Goal: Task Accomplishment & Management: Complete application form

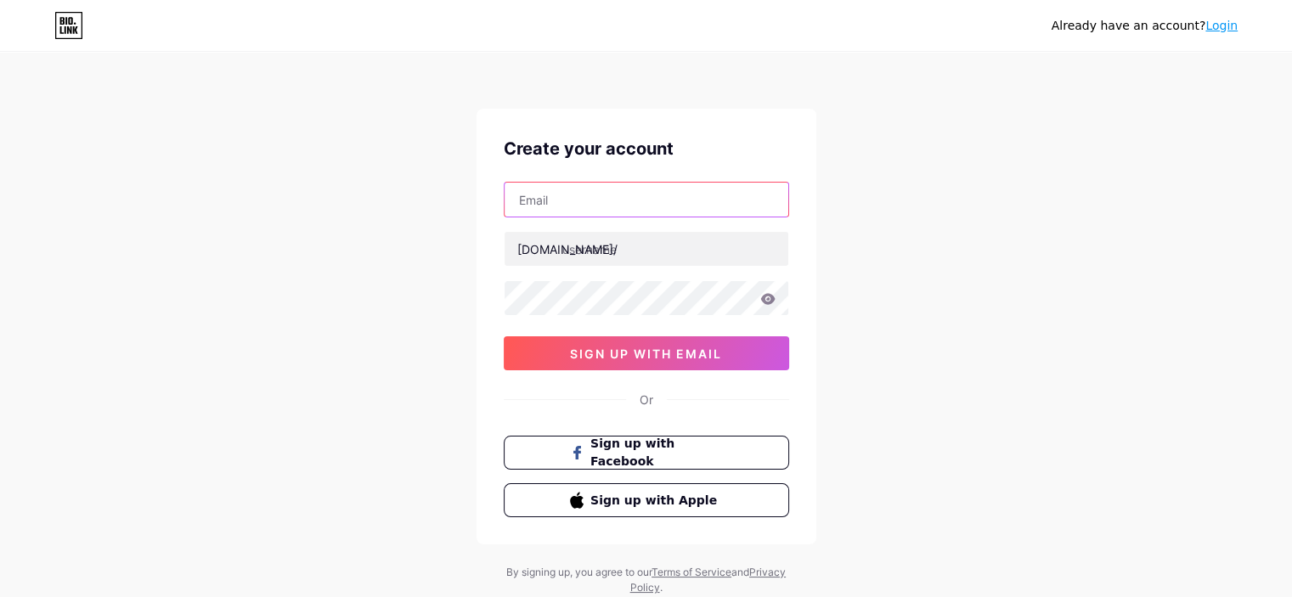
click at [624, 211] on input "text" at bounding box center [647, 200] width 284 height 34
paste input "[EMAIL_ADDRESS][DOMAIN_NAME]"
type input "[EMAIL_ADDRESS][DOMAIN_NAME]"
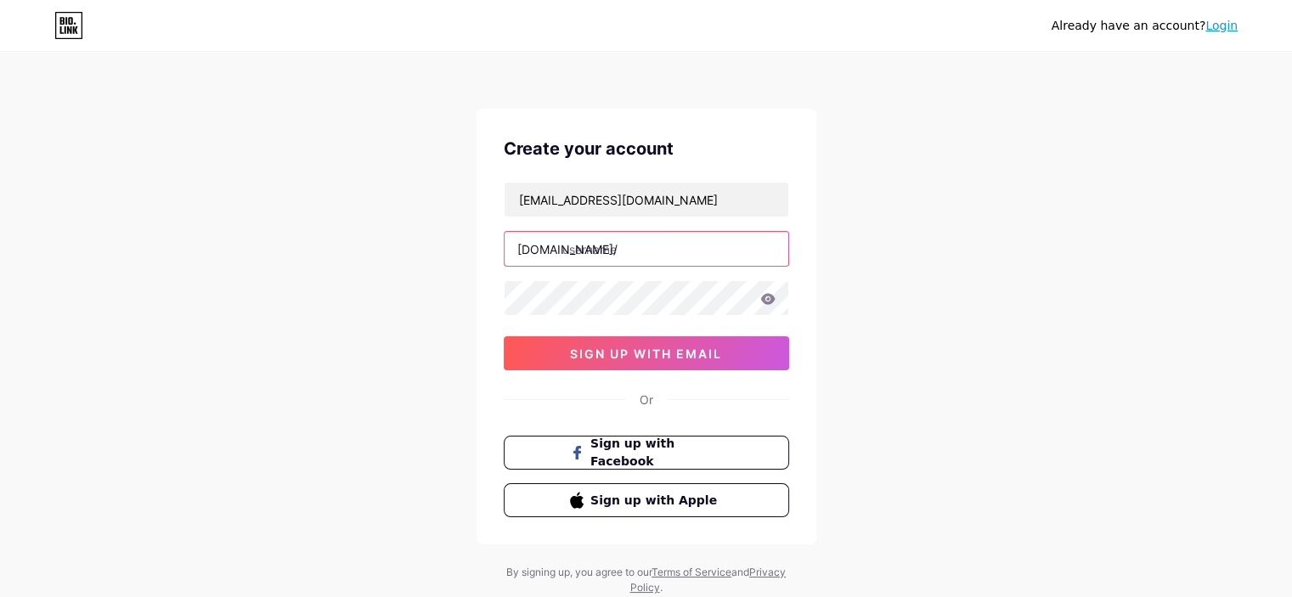
click at [667, 237] on input "text" at bounding box center [647, 249] width 284 height 34
paste input "yobiaiemployees"
type input "yobiaiemployees"
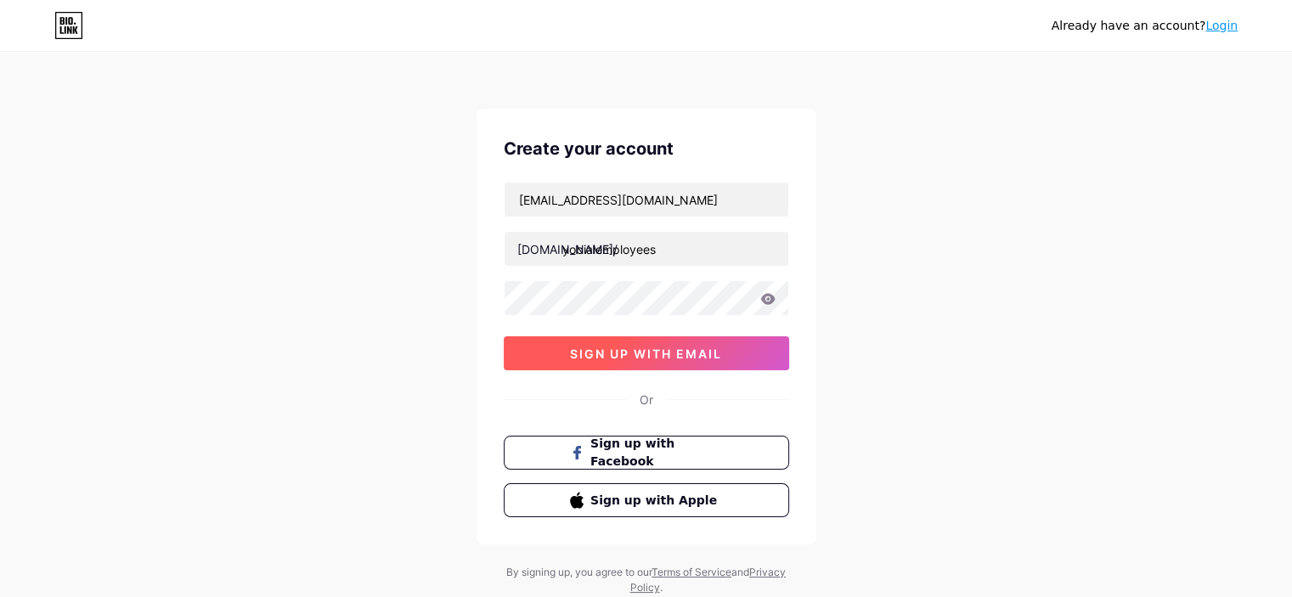
click at [654, 347] on span "sign up with email" at bounding box center [646, 354] width 152 height 14
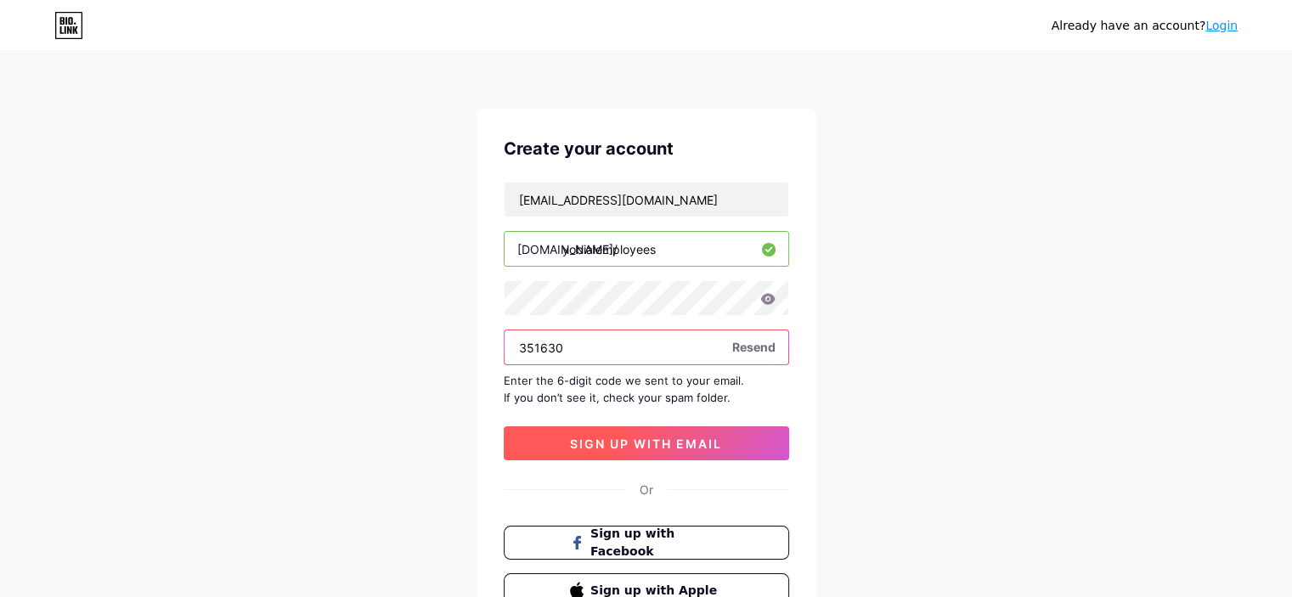
type input "351630"
click at [608, 438] on span "sign up with email" at bounding box center [646, 444] width 152 height 14
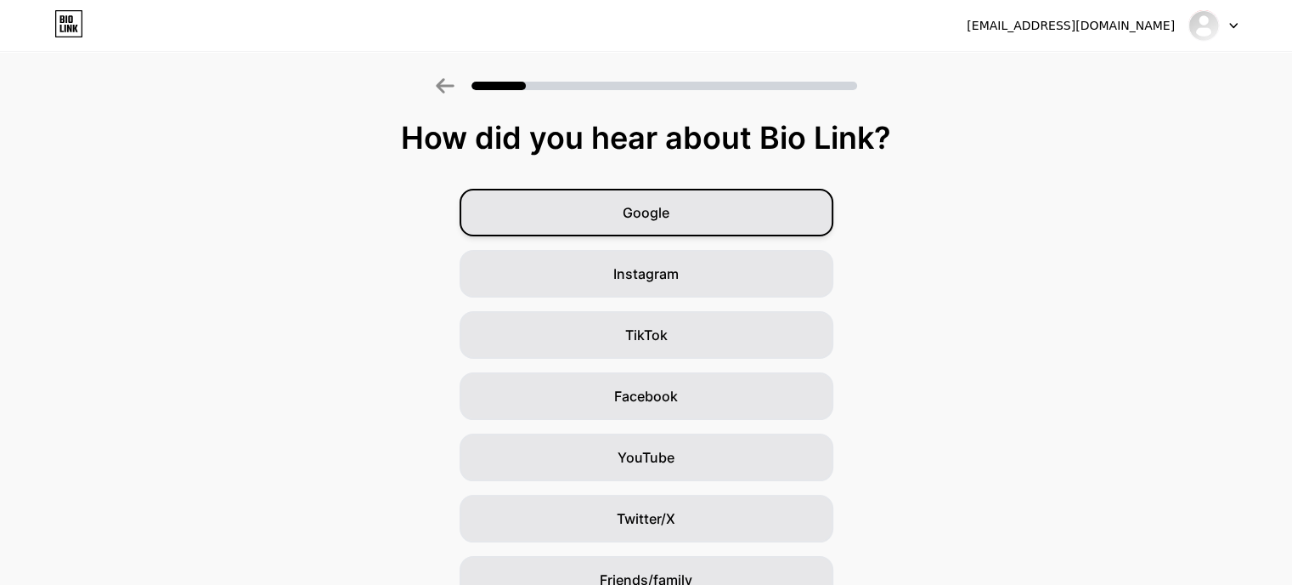
click at [669, 219] on span "Google" at bounding box center [646, 212] width 47 height 20
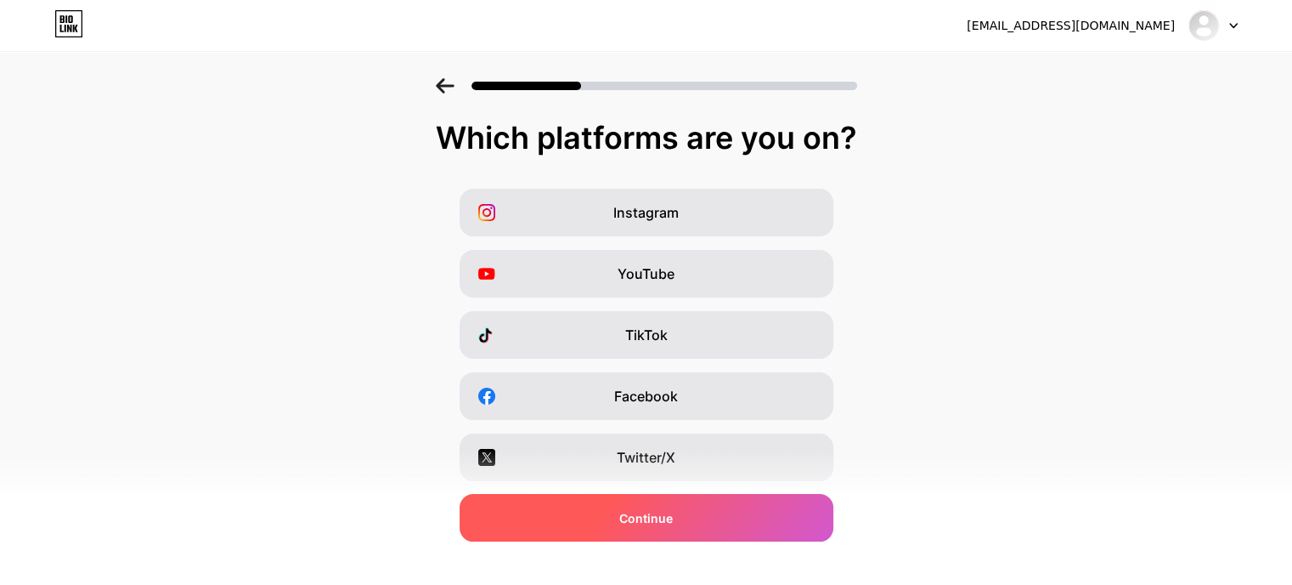
click at [673, 518] on span "Continue" at bounding box center [646, 518] width 54 height 18
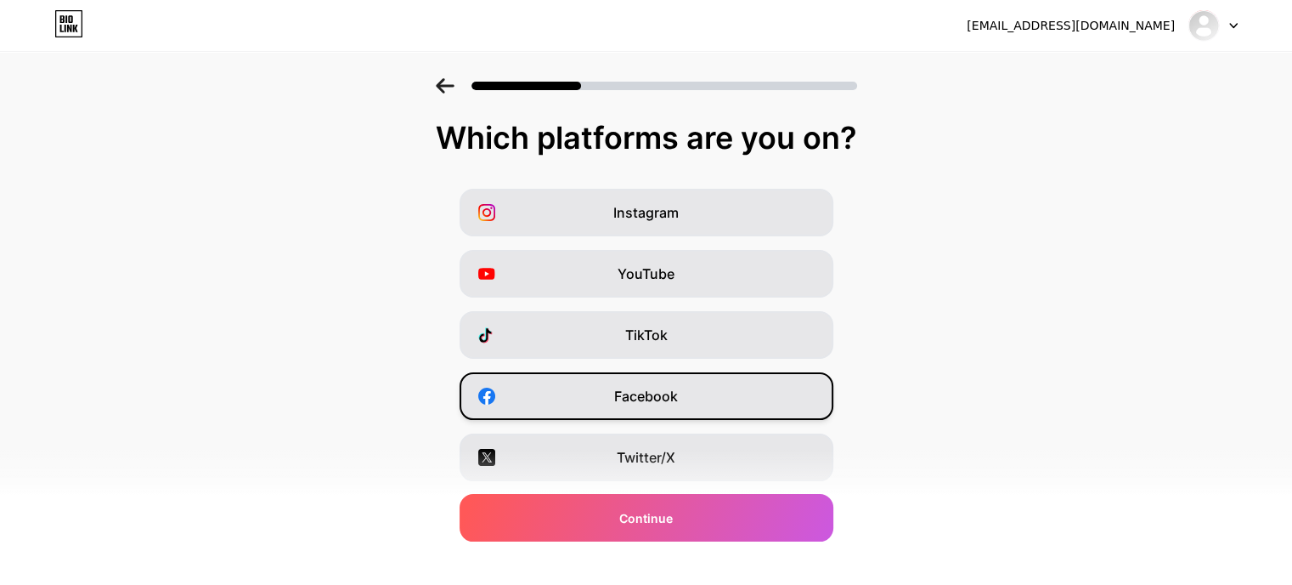
click at [673, 401] on span "Facebook" at bounding box center [646, 396] width 64 height 20
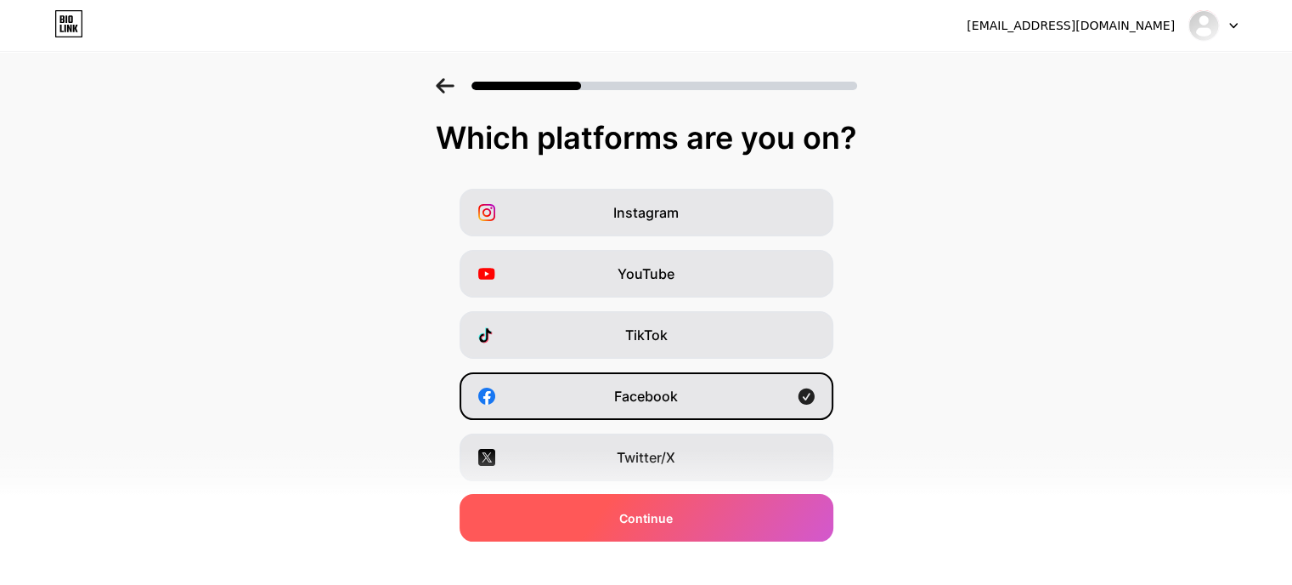
click at [690, 494] on div "Continue" at bounding box center [647, 518] width 374 height 48
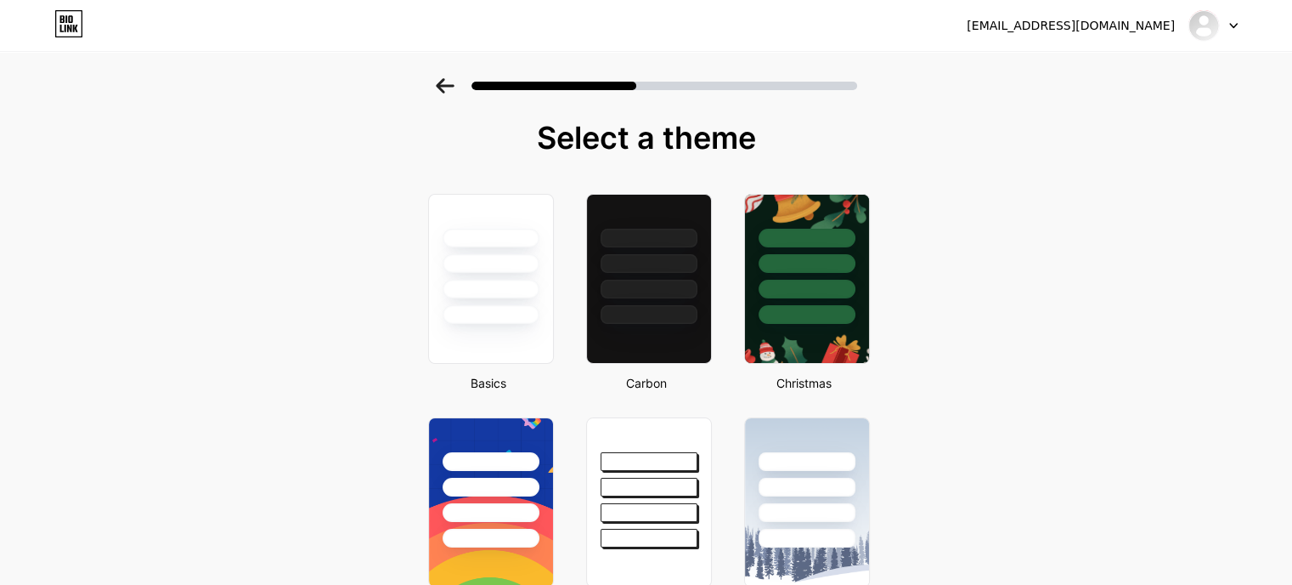
click at [490, 258] on div at bounding box center [491, 263] width 97 height 19
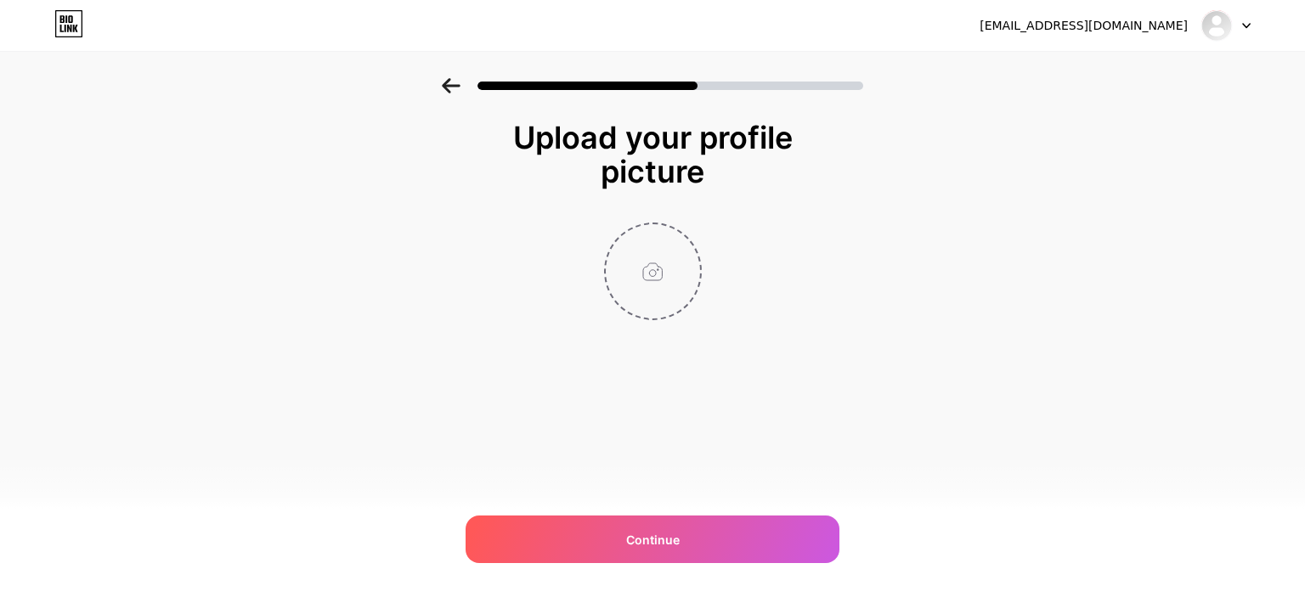
click at [641, 257] on input "file" at bounding box center [653, 271] width 94 height 94
type input "C:\fakepath\Yobi_Logo.jpg"
click at [551, 485] on div "[EMAIL_ADDRESS][DOMAIN_NAME] Logout Link Copied Upload your profile picture Con…" at bounding box center [652, 298] width 1305 height 597
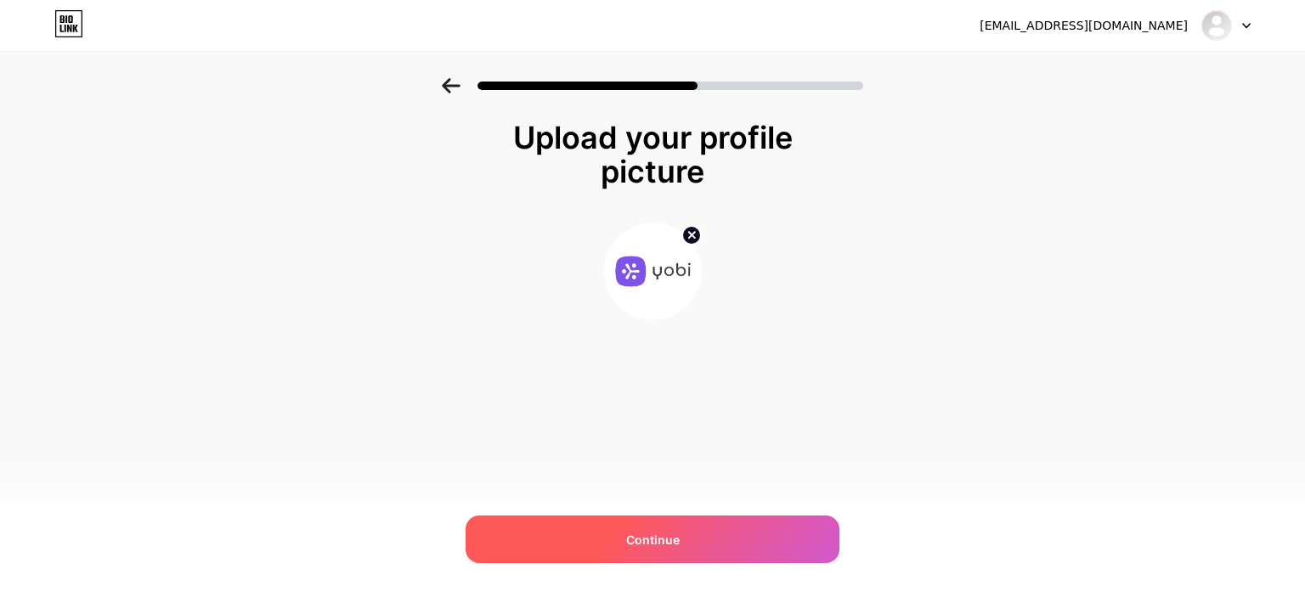
click at [567, 518] on div "Continue" at bounding box center [653, 540] width 374 height 48
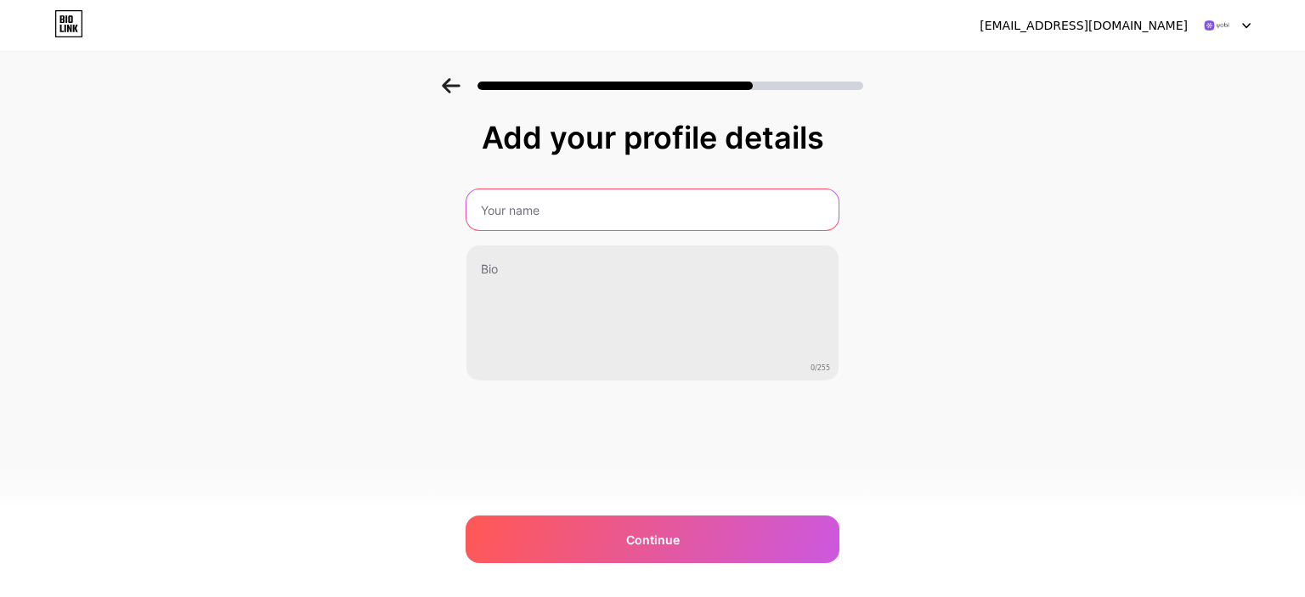
click at [536, 222] on input "text" at bounding box center [652, 209] width 372 height 41
click at [534, 217] on input "text" at bounding box center [653, 209] width 376 height 41
paste input "YOBI"
type input "YOBI"
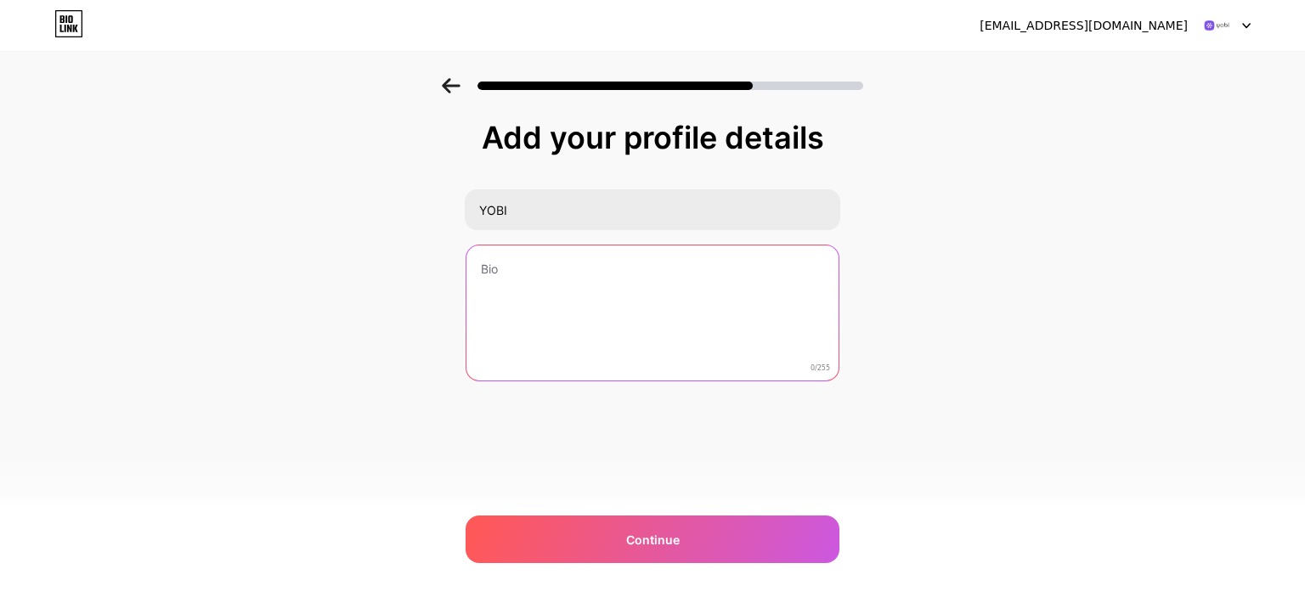
click at [562, 287] on textarea at bounding box center [652, 314] width 372 height 137
paste textarea "Yobi is a no-code platform that helps businesses build and deploy intelligent A…"
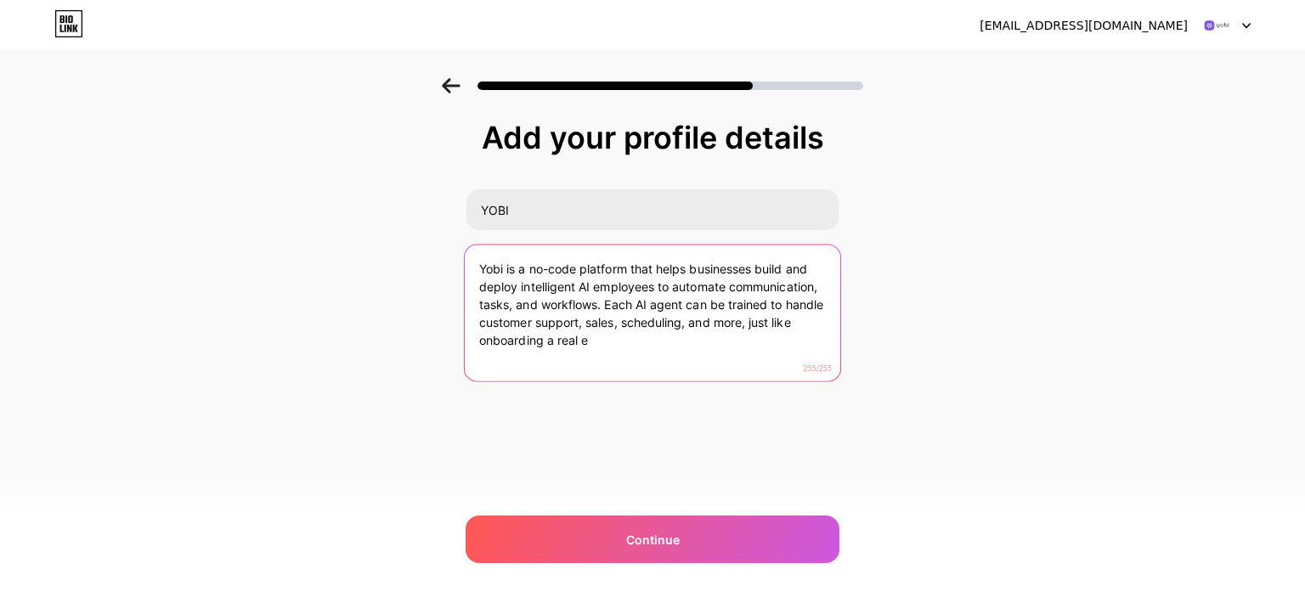
drag, startPoint x: 746, startPoint y: 330, endPoint x: 761, endPoint y: 348, distance: 24.1
click at [761, 348] on textarea "Yobi is a no-code platform that helps businesses build and deploy intelligent A…" at bounding box center [653, 314] width 376 height 138
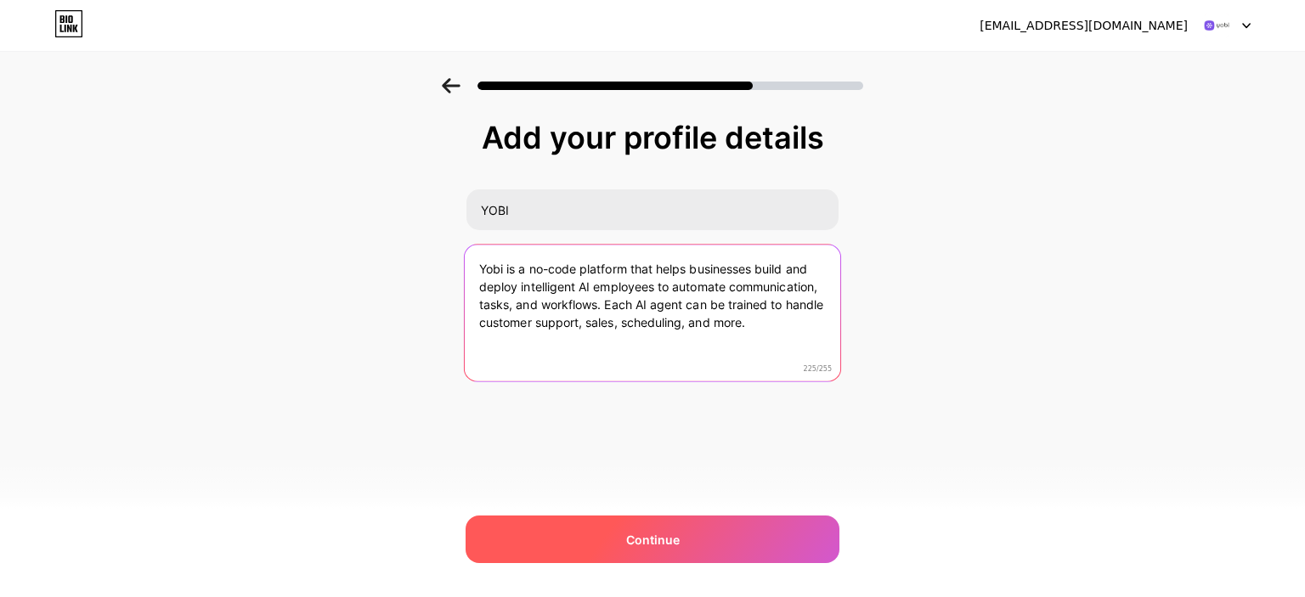
type textarea "Yobi is a no-code platform that helps businesses build and deploy intelligent A…"
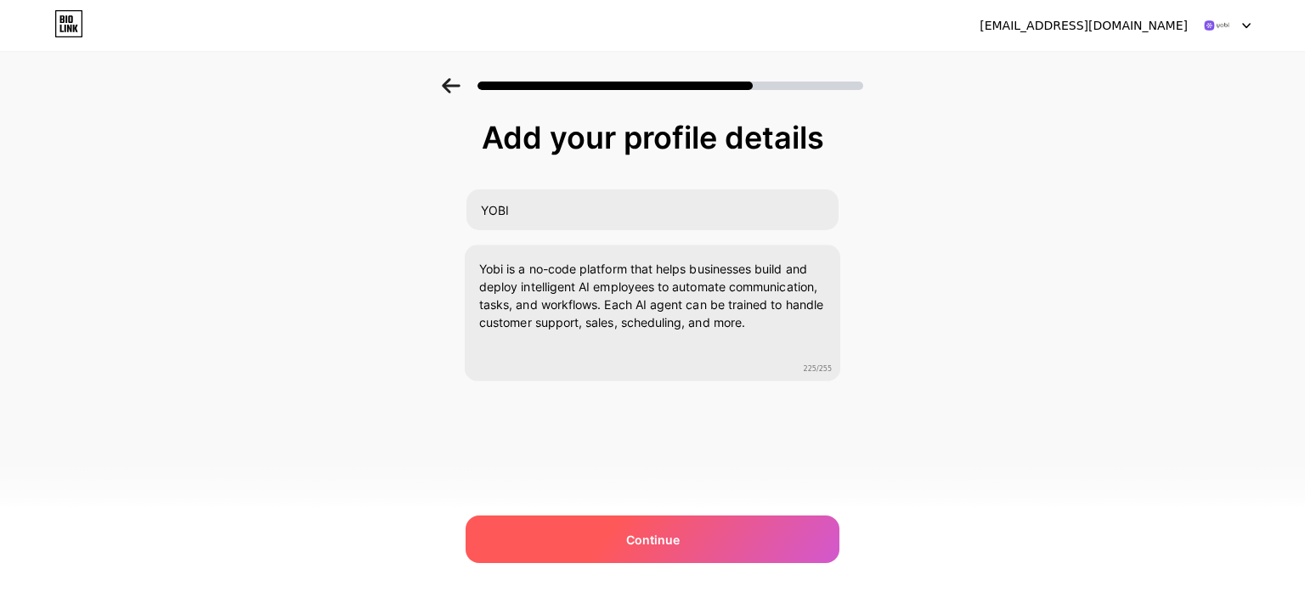
click at [617, 545] on div "Continue" at bounding box center [653, 540] width 374 height 48
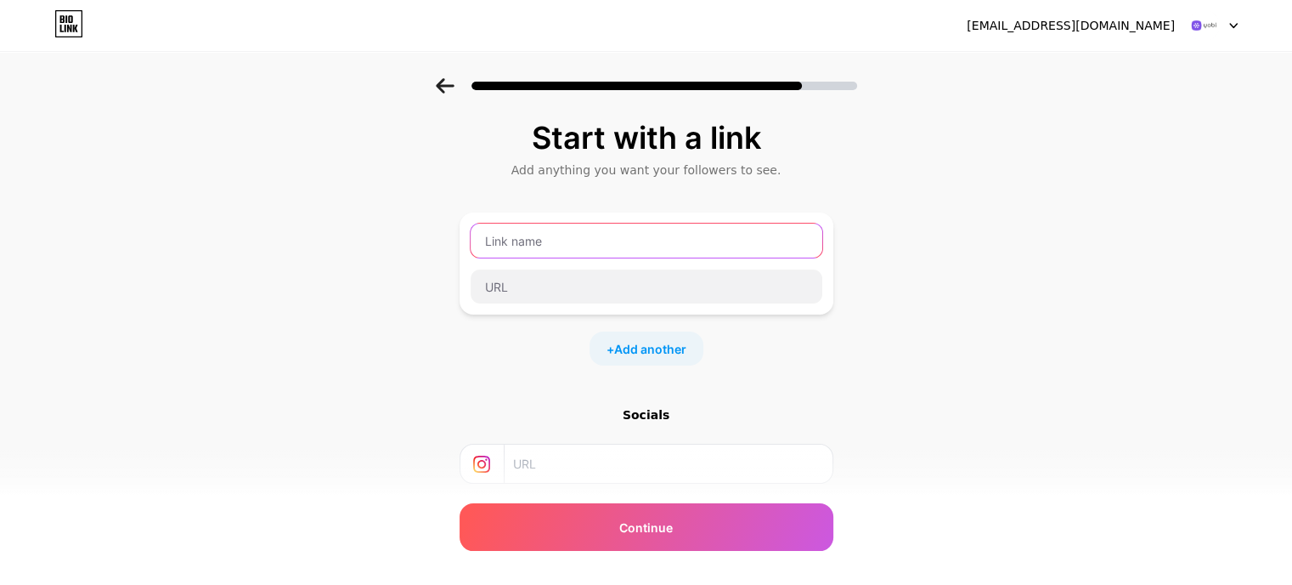
click at [566, 239] on input "text" at bounding box center [647, 240] width 352 height 34
paste input "Yobi is a no-code platform that helps businesses build and deploy intelligent A…"
click at [555, 242] on input "Yobi is a no-code platform that helps businesses build and deploy intelligent A…" at bounding box center [647, 240] width 352 height 34
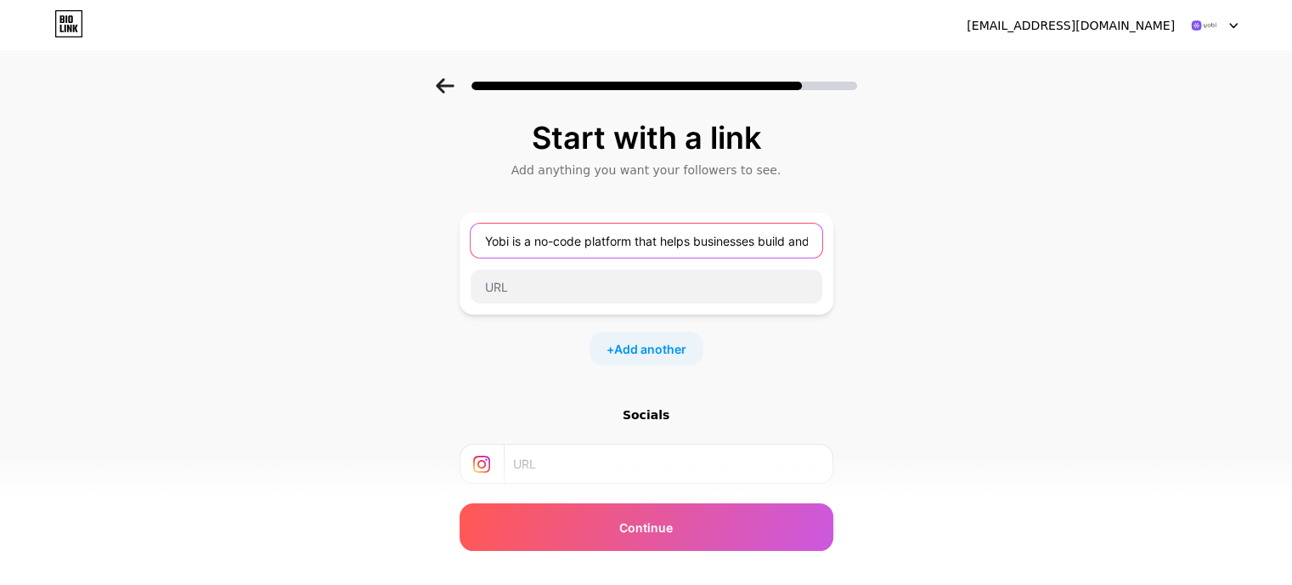
paste input "OBI"
type input "YOBI"
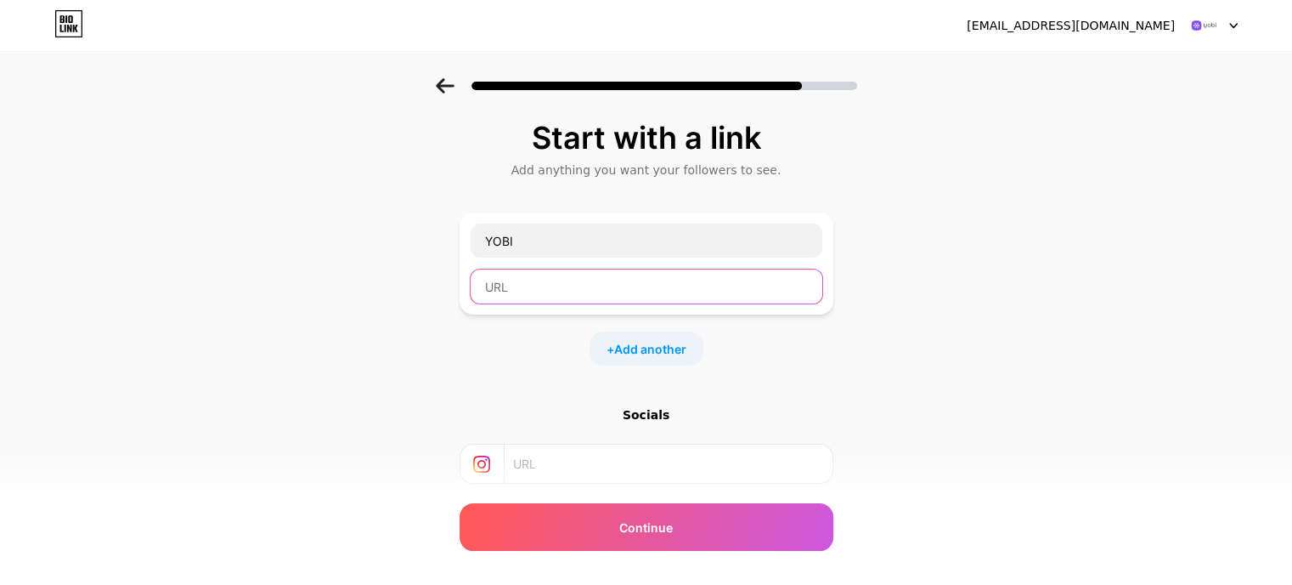
click at [557, 289] on input "text" at bounding box center [647, 286] width 352 height 34
paste input "[URL][DOMAIN_NAME]"
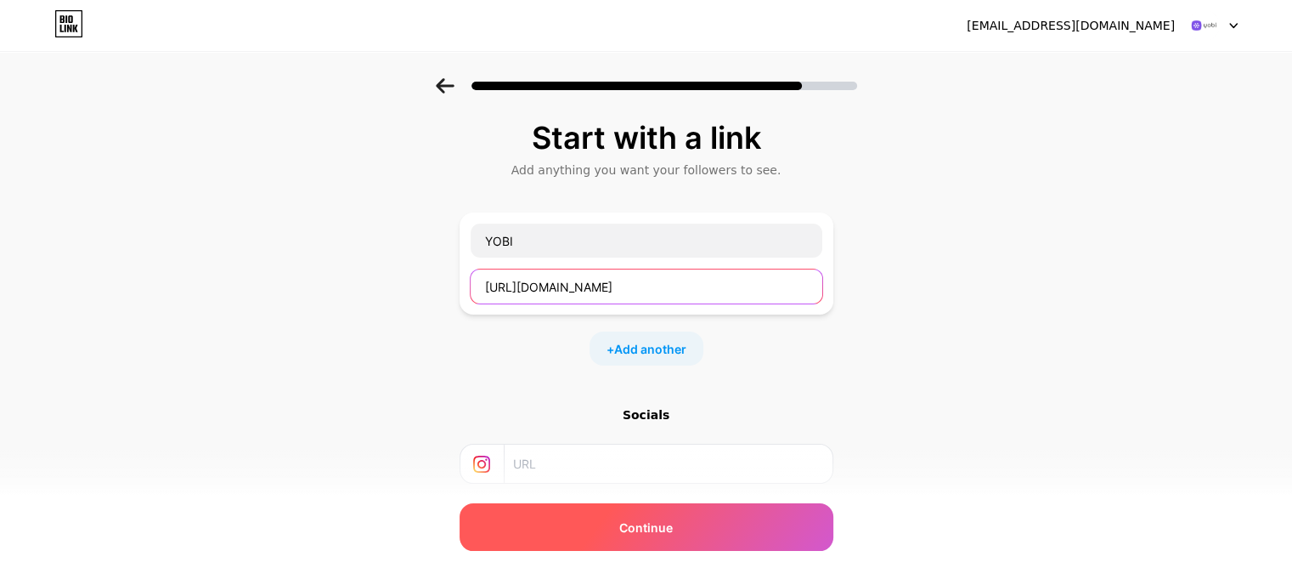
type input "[URL][DOMAIN_NAME]"
click at [633, 521] on span "Continue" at bounding box center [646, 527] width 54 height 18
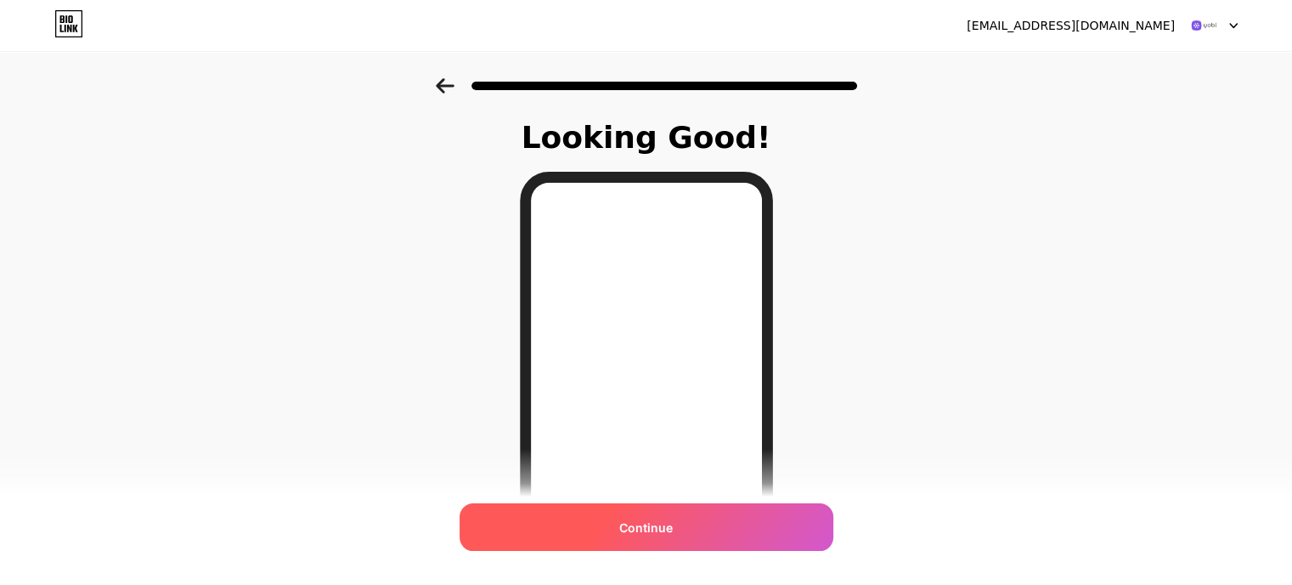
click at [650, 521] on span "Continue" at bounding box center [646, 527] width 54 height 18
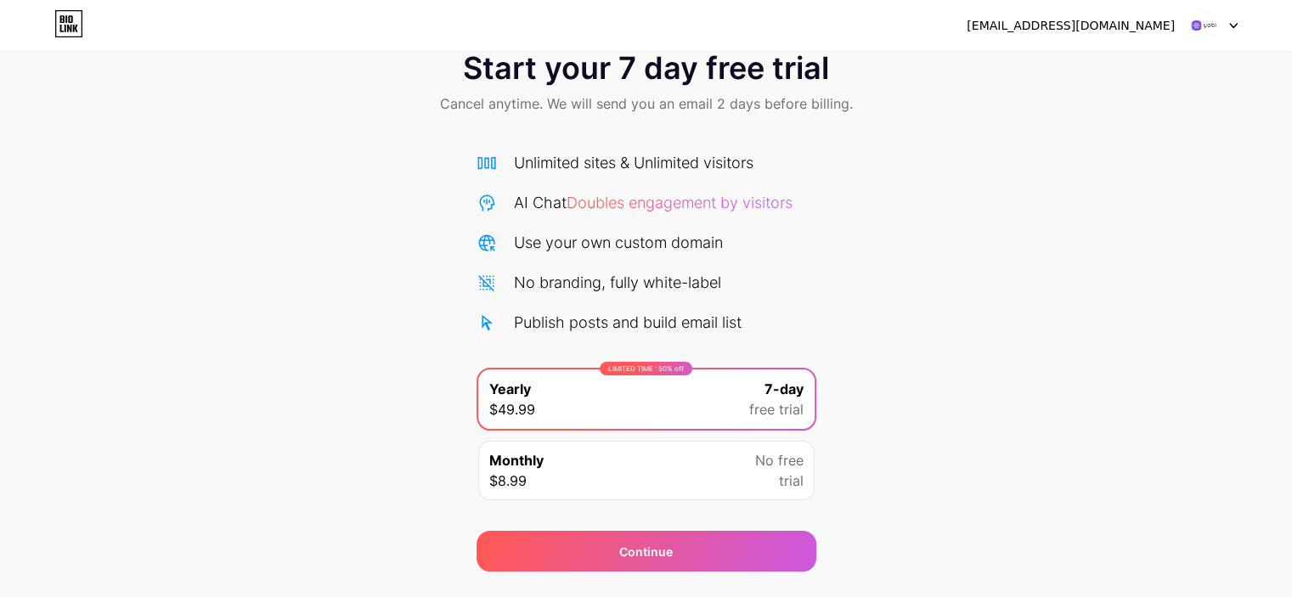
scroll to position [85, 0]
